Goal: Navigation & Orientation: Find specific page/section

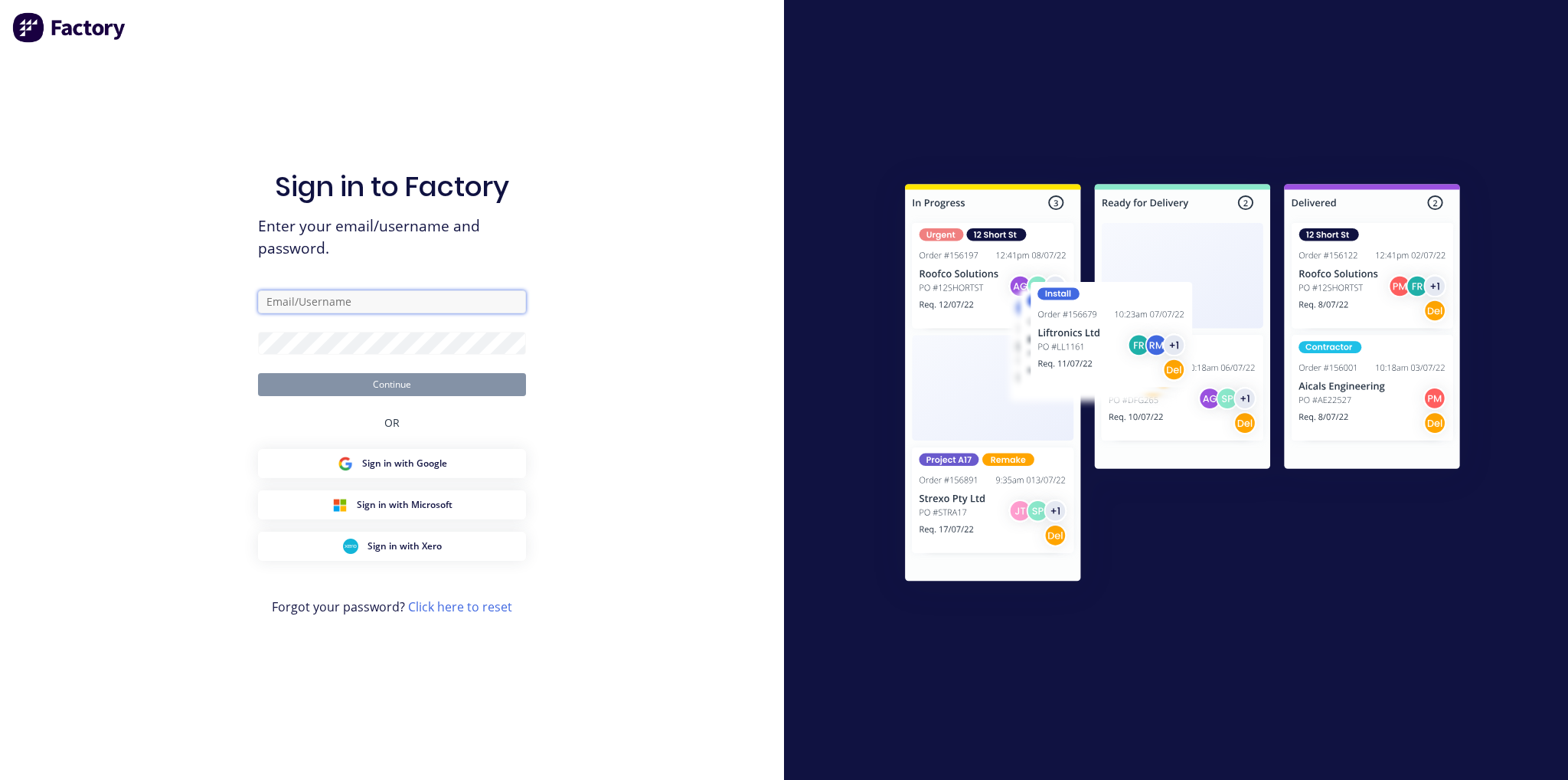
type input "[EMAIL_ADDRESS][DOMAIN_NAME]"
click at [410, 390] on button "Continue" at bounding box center [392, 384] width 268 height 23
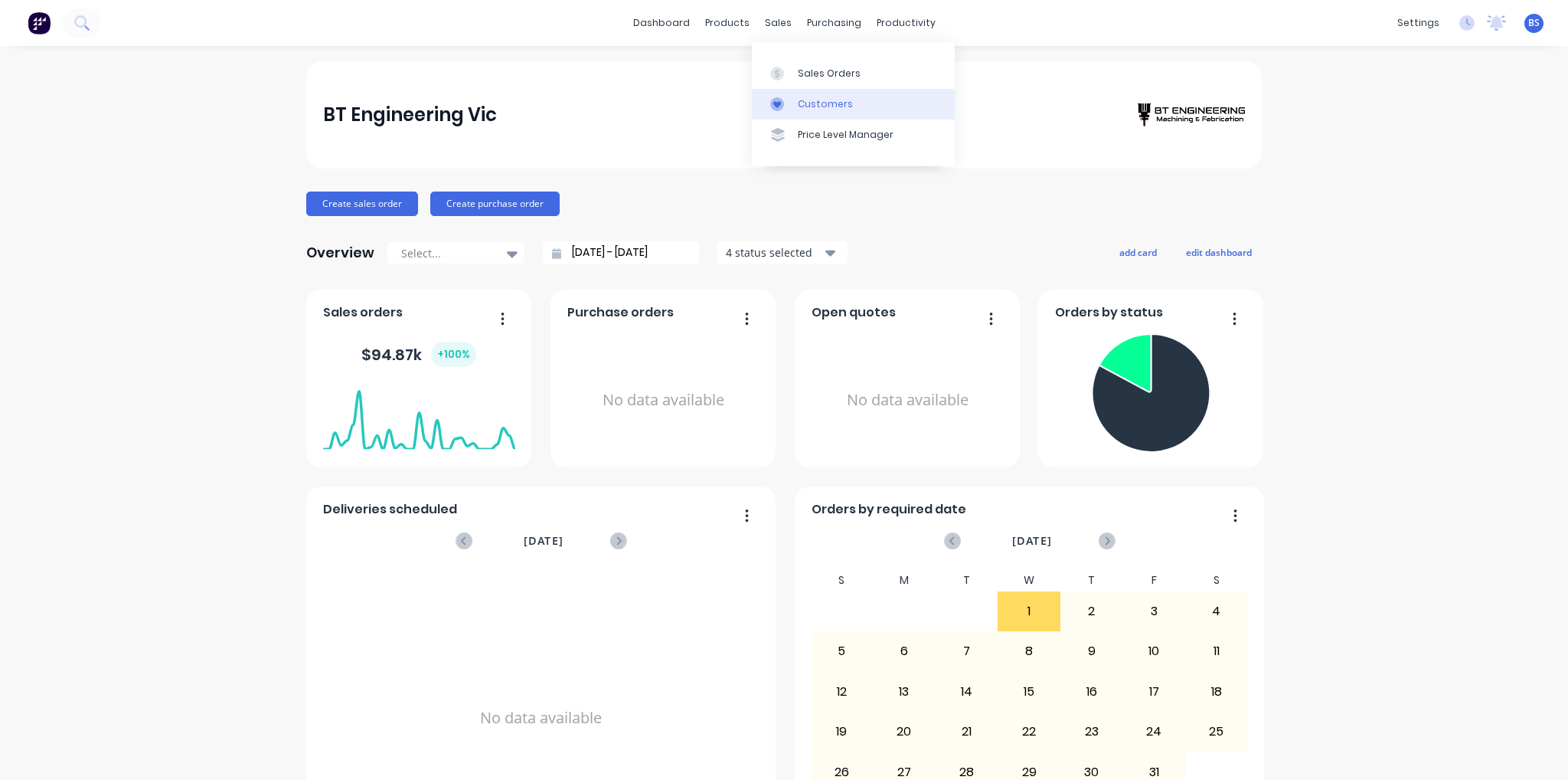
click at [820, 97] on div "Customers" at bounding box center [825, 104] width 55 height 14
